Goal: Find specific page/section: Find specific page/section

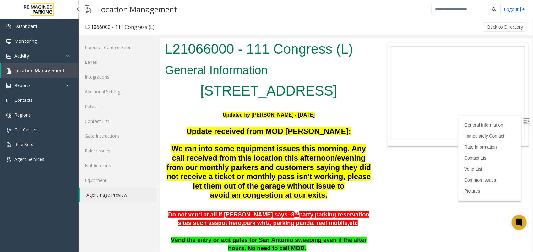
click at [57, 76] on link "Location Management" at bounding box center [39, 70] width 77 height 15
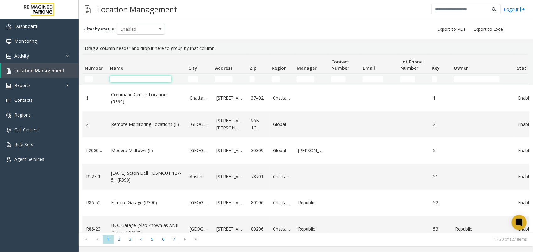
click at [125, 78] on input "Name Filter" at bounding box center [141, 79] width 62 height 6
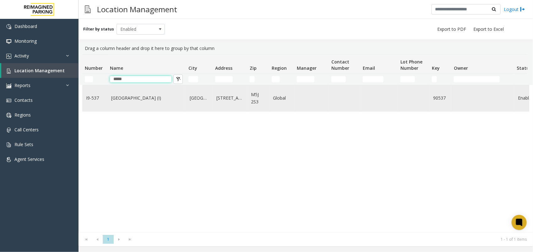
type input "*****"
click at [131, 97] on link "[GEOGRAPHIC_DATA] (I)" at bounding box center [146, 97] width 71 height 7
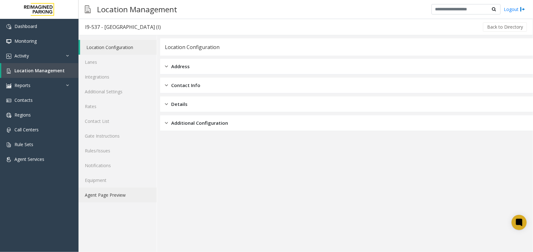
click at [122, 194] on link "Agent Page Preview" at bounding box center [117, 194] width 78 height 15
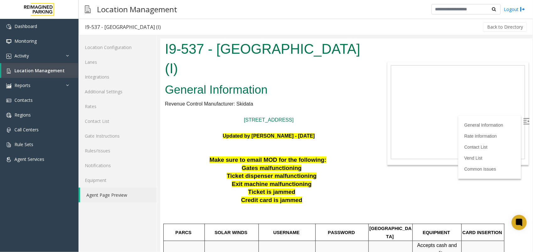
click at [523, 123] on img at bounding box center [526, 121] width 6 height 6
